Goal: Task Accomplishment & Management: Manage account settings

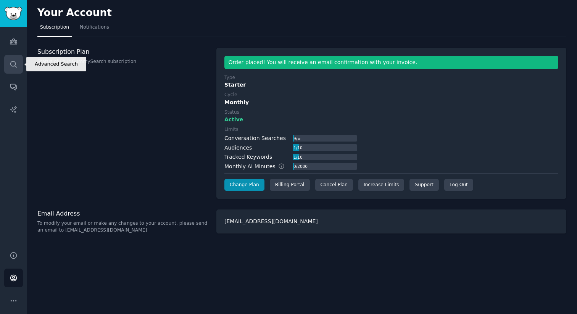
click at [16, 65] on icon "Sidebar" at bounding box center [14, 64] width 8 height 8
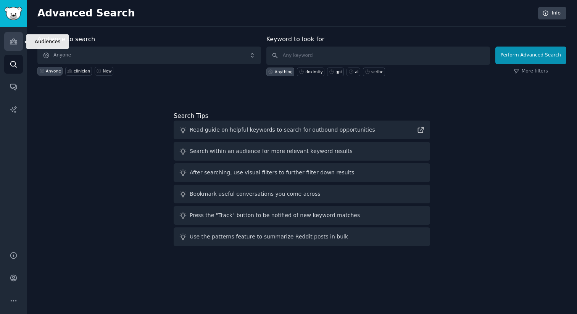
click at [13, 35] on link "Audiences" at bounding box center [13, 41] width 19 height 19
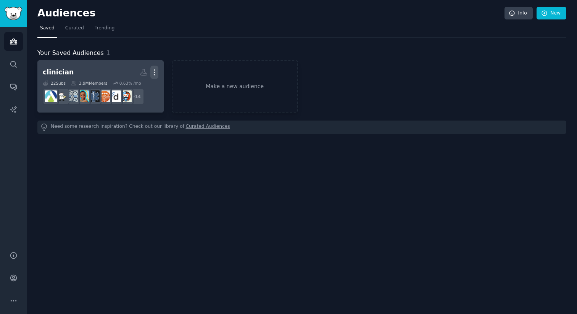
click at [156, 76] on icon "button" at bounding box center [154, 72] width 8 height 8
click at [137, 76] on p "View" at bounding box center [131, 75] width 13 height 8
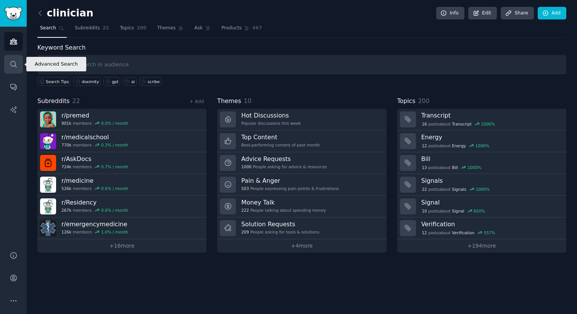
click at [10, 66] on icon "Sidebar" at bounding box center [14, 64] width 8 height 8
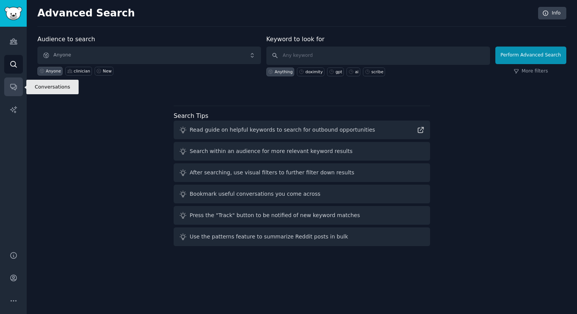
click at [13, 85] on icon "Sidebar" at bounding box center [14, 87] width 8 height 8
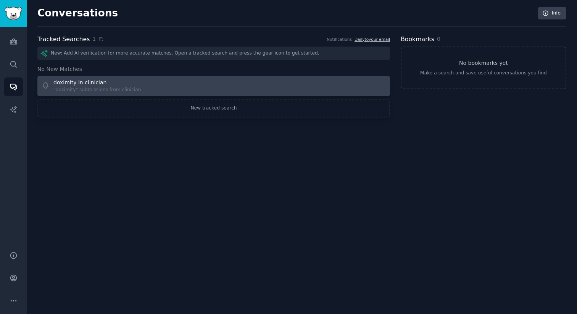
click at [110, 87] on div ""doximity" submissions from clinician" at bounding box center [97, 90] width 88 height 7
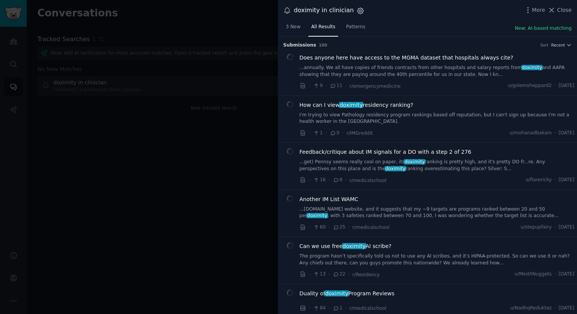
click at [359, 11] on icon "button" at bounding box center [360, 11] width 2 height 2
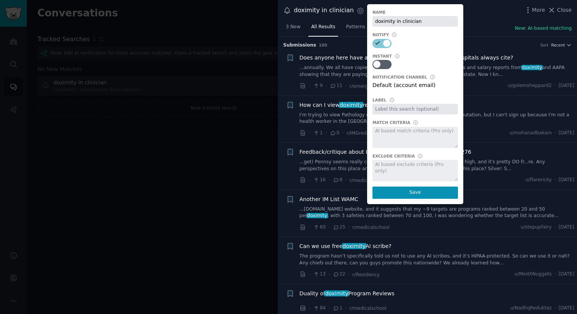
click at [351, 107] on span "doximity" at bounding box center [351, 105] width 24 height 6
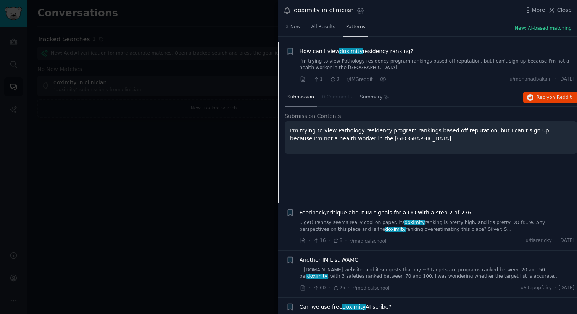
scroll to position [59, 0]
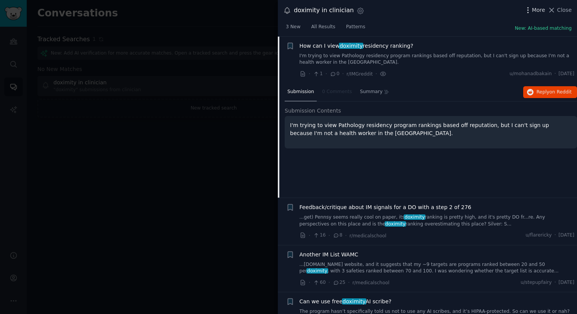
click at [532, 12] on icon "button" at bounding box center [528, 10] width 8 height 8
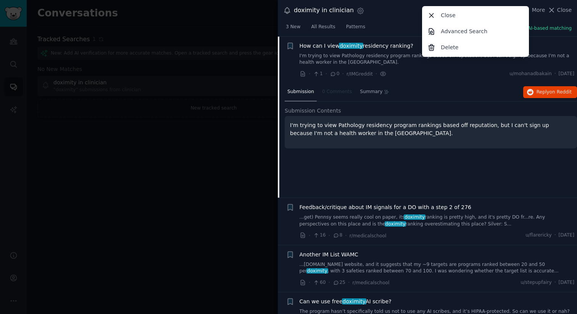
click at [228, 175] on div at bounding box center [288, 157] width 577 height 314
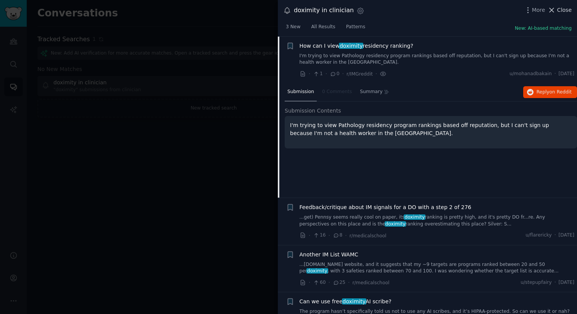
click at [564, 10] on span "Close" at bounding box center [564, 10] width 15 height 8
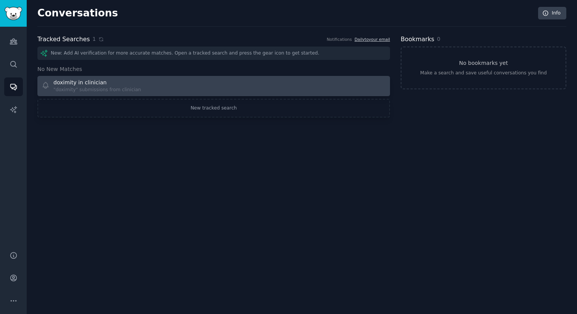
click at [190, 84] on div "doximity in clinician "doximity" submissions from clinician" at bounding box center [125, 86] width 167 height 15
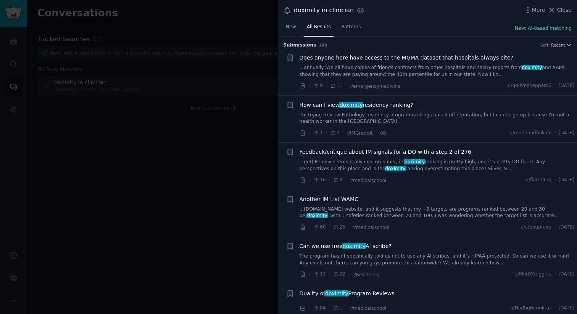
click at [172, 102] on div at bounding box center [288, 157] width 577 height 314
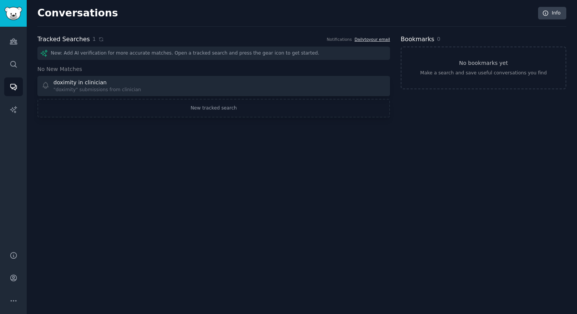
click at [383, 37] on link "Daily to your email" at bounding box center [372, 39] width 35 height 5
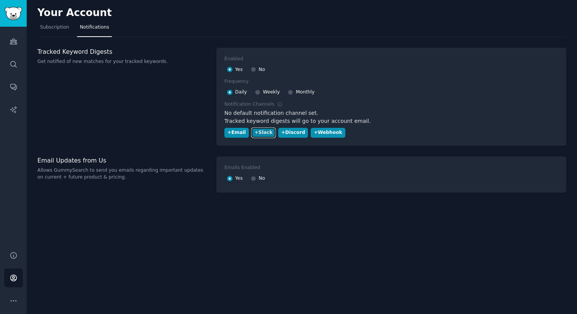
click at [265, 132] on div "+ Slack" at bounding box center [264, 132] width 18 height 7
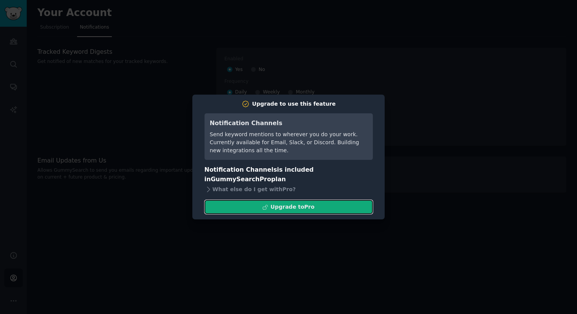
click at [284, 206] on div "Upgrade to Pro" at bounding box center [293, 207] width 44 height 8
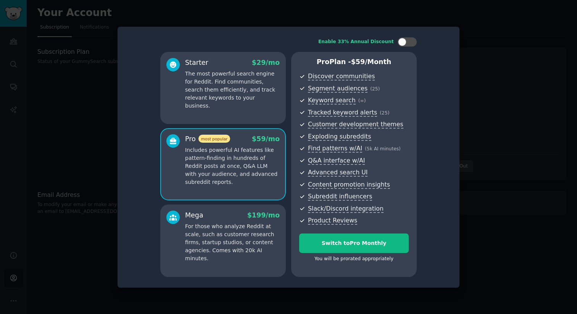
click at [257, 92] on p "The most powerful search engine for Reddit. Find communities, search them effic…" at bounding box center [232, 90] width 95 height 40
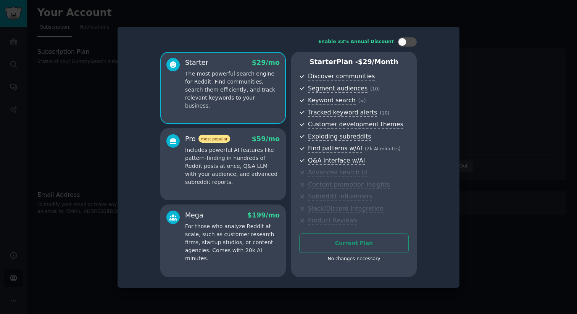
click at [480, 126] on div at bounding box center [288, 157] width 577 height 314
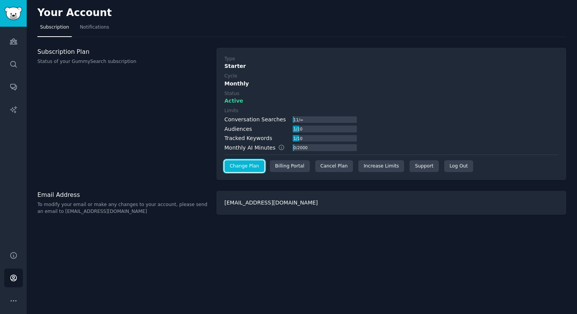
click at [248, 169] on link "Change Plan" at bounding box center [244, 166] width 40 height 12
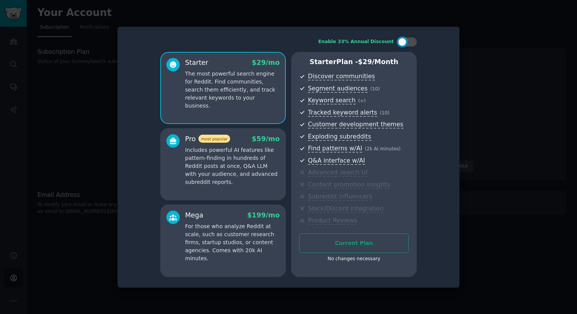
click at [232, 171] on p "Includes powerful AI features like pattern-finding in hundreds of Reddit posts …" at bounding box center [232, 166] width 95 height 40
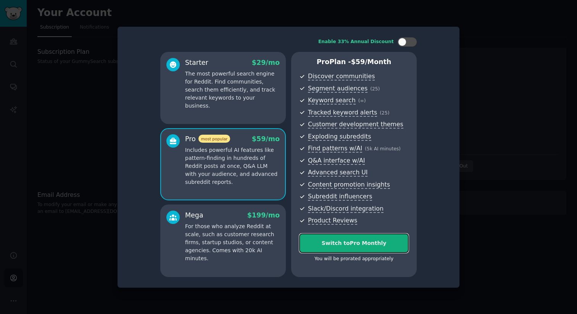
click at [351, 245] on div "Switch to Pro Monthly" at bounding box center [354, 243] width 109 height 8
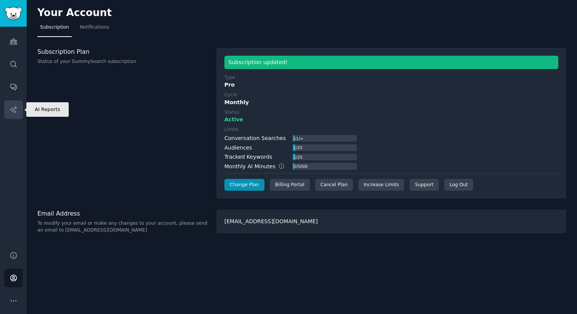
click at [10, 116] on link "AI Reports" at bounding box center [13, 109] width 19 height 19
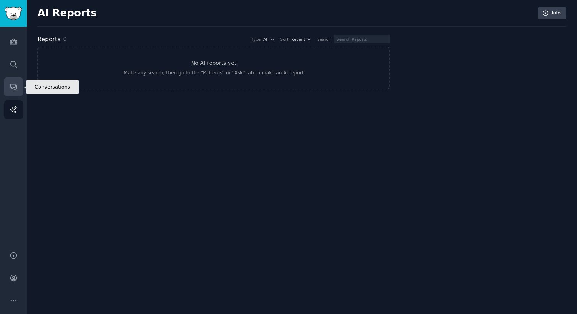
click at [15, 92] on link "Conversations" at bounding box center [13, 86] width 19 height 19
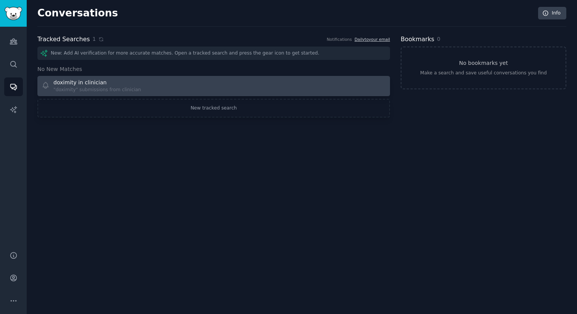
click at [258, 91] on div at bounding box center [302, 86] width 167 height 15
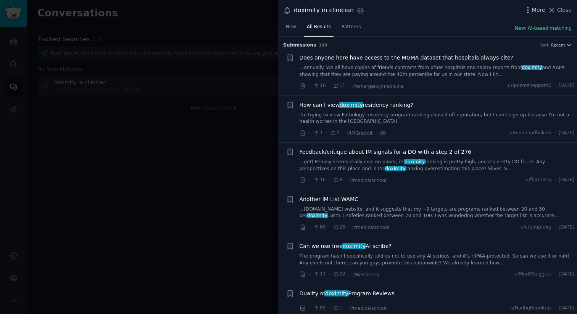
click at [535, 8] on span "More" at bounding box center [538, 10] width 13 height 8
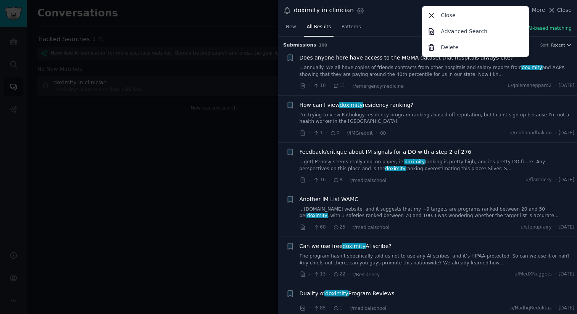
click at [192, 204] on div at bounding box center [288, 157] width 577 height 314
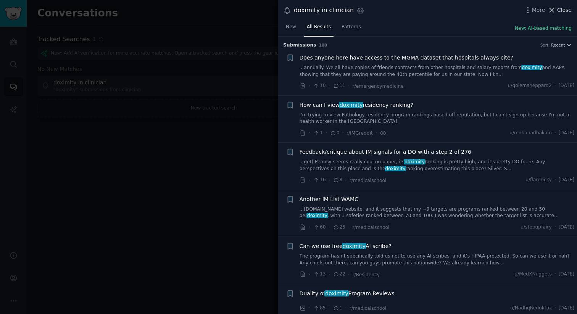
click at [571, 11] on span "Close" at bounding box center [564, 10] width 15 height 8
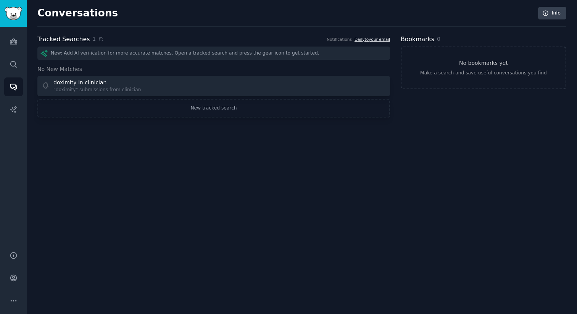
click at [370, 39] on link "Daily to your email" at bounding box center [372, 39] width 35 height 5
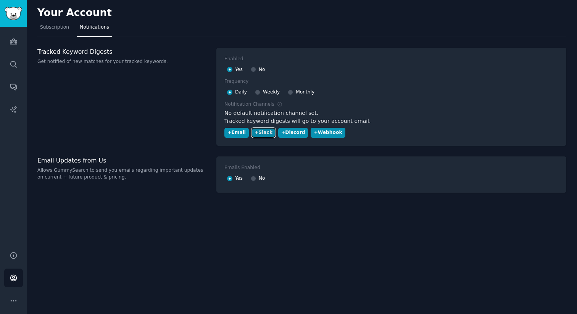
click at [256, 137] on button "+ Slack" at bounding box center [263, 133] width 24 height 10
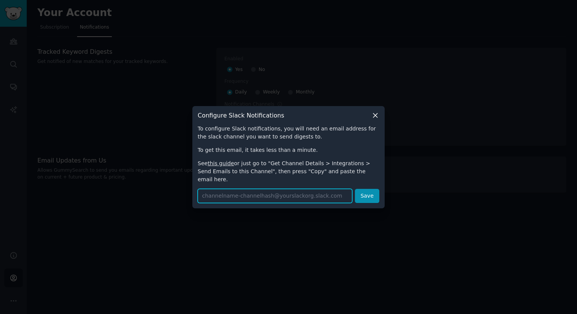
click at [286, 189] on input "text" at bounding box center [275, 196] width 155 height 14
paste input "[EMAIL_ADDRESS][DOMAIN_NAME]"
type input "[EMAIL_ADDRESS][DOMAIN_NAME]"
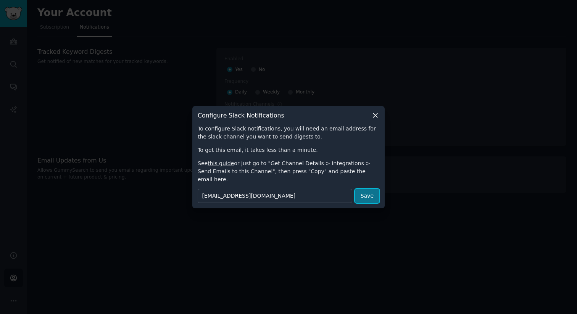
scroll to position [0, 0]
click at [371, 190] on button "Save" at bounding box center [367, 196] width 24 height 14
